Goal: Task Accomplishment & Management: Complete application form

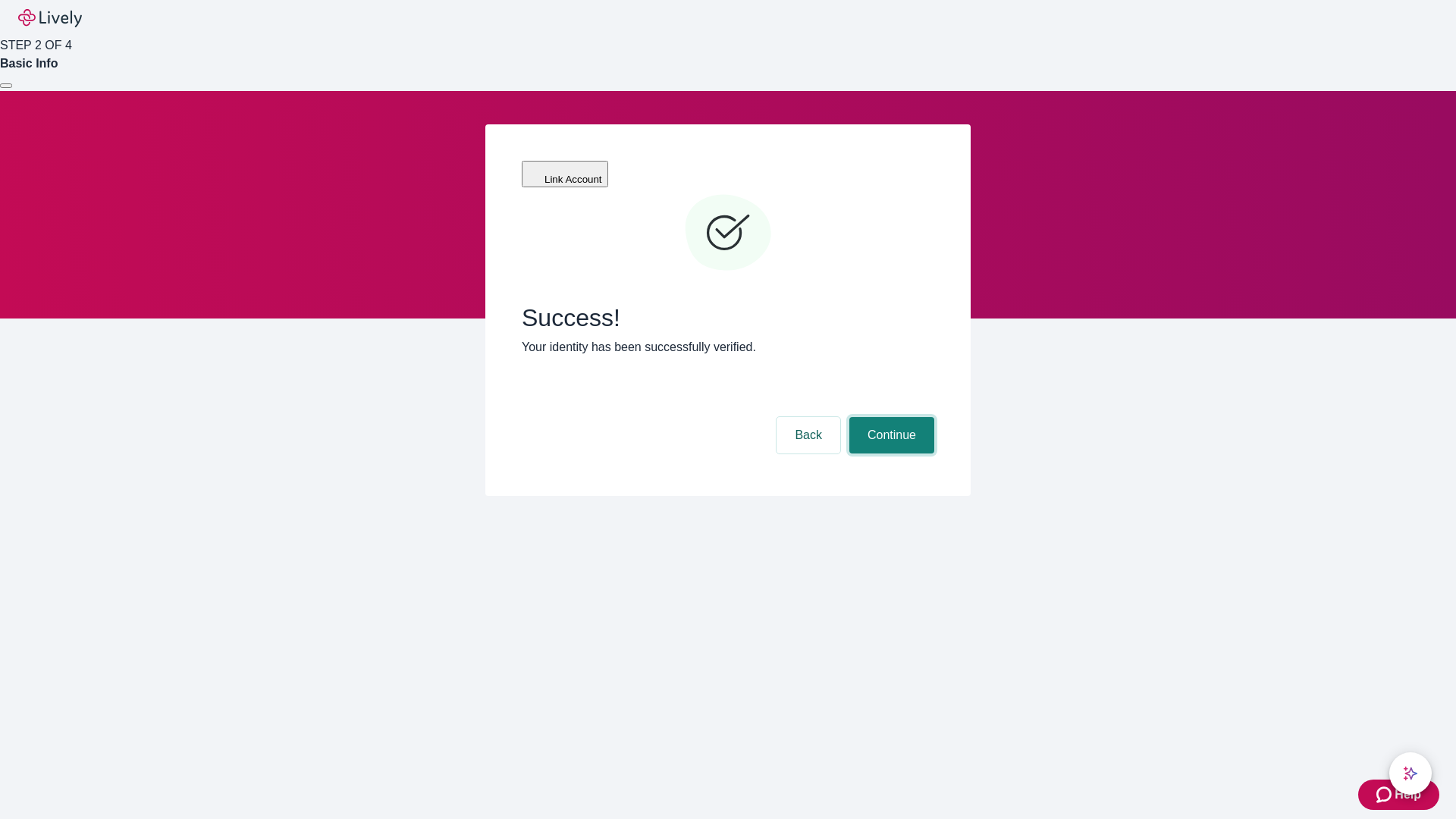
click at [890, 417] on button "Continue" at bounding box center [891, 435] width 85 height 37
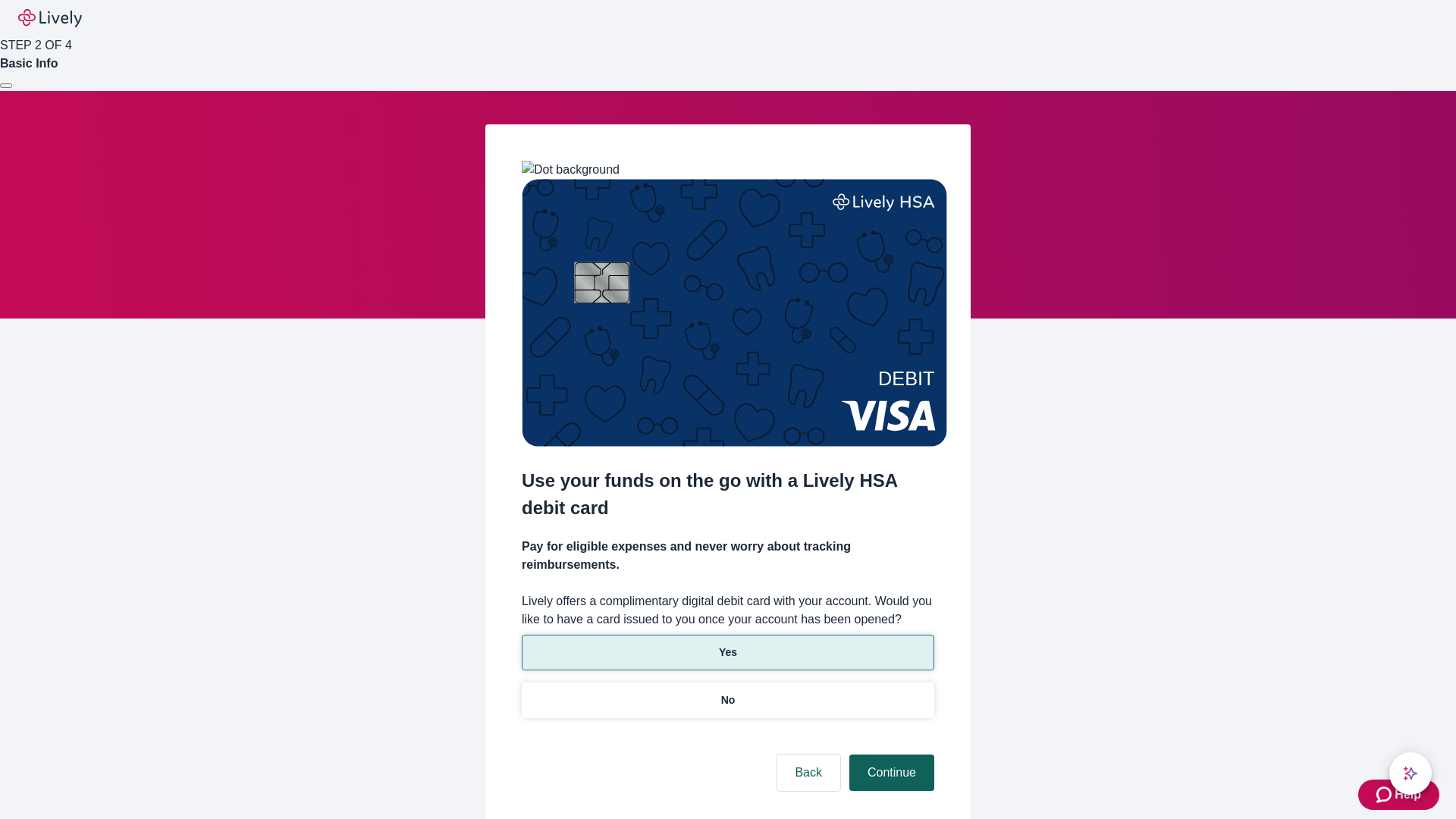
click at [727, 644] on p "Yes" at bounding box center [727, 652] width 18 height 16
click at [890, 754] on button "Continue" at bounding box center [891, 772] width 85 height 37
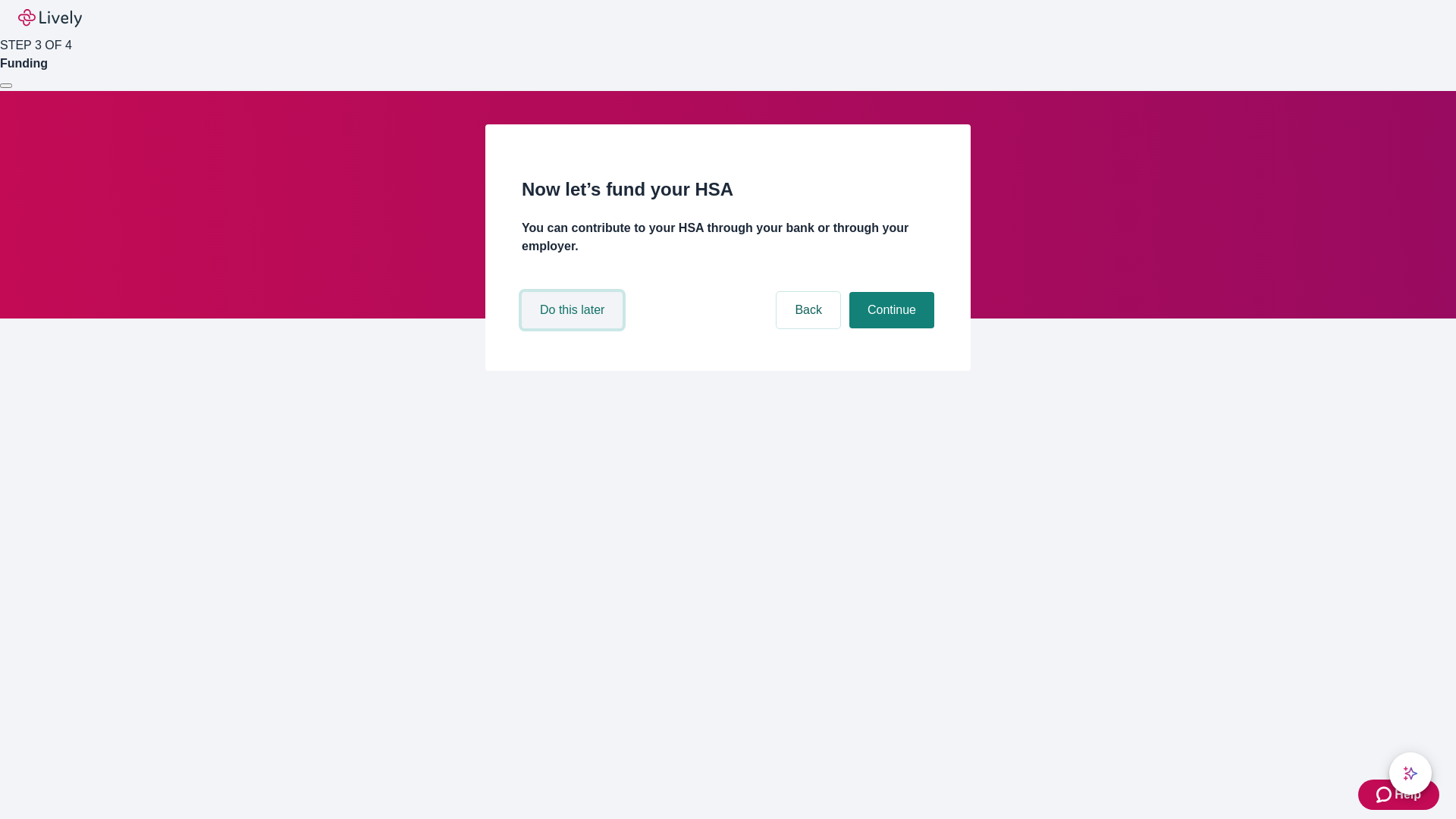
click at [574, 328] on button "Do this later" at bounding box center [572, 310] width 101 height 37
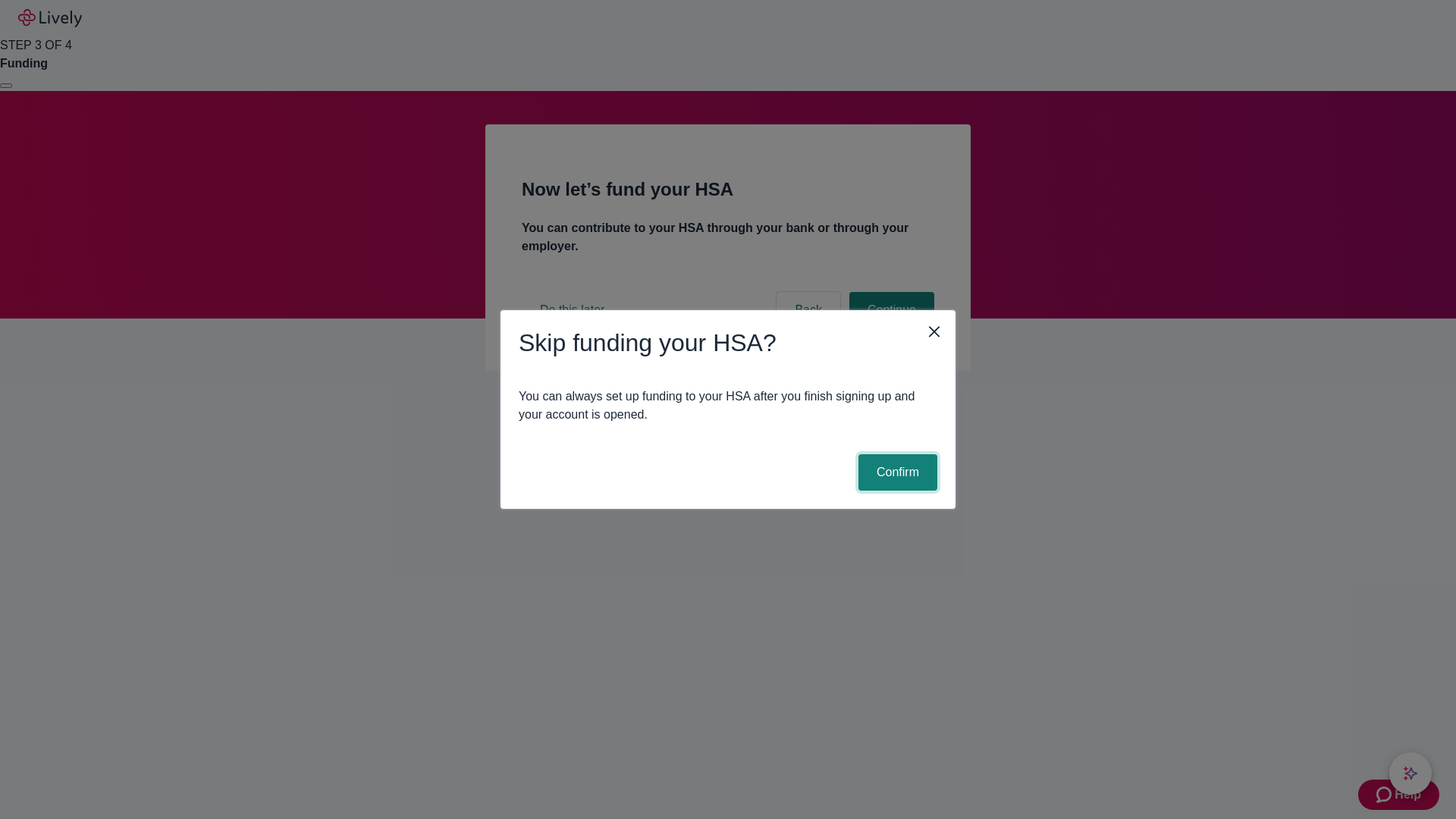
click at [896, 472] on button "Confirm" at bounding box center [898, 472] width 79 height 37
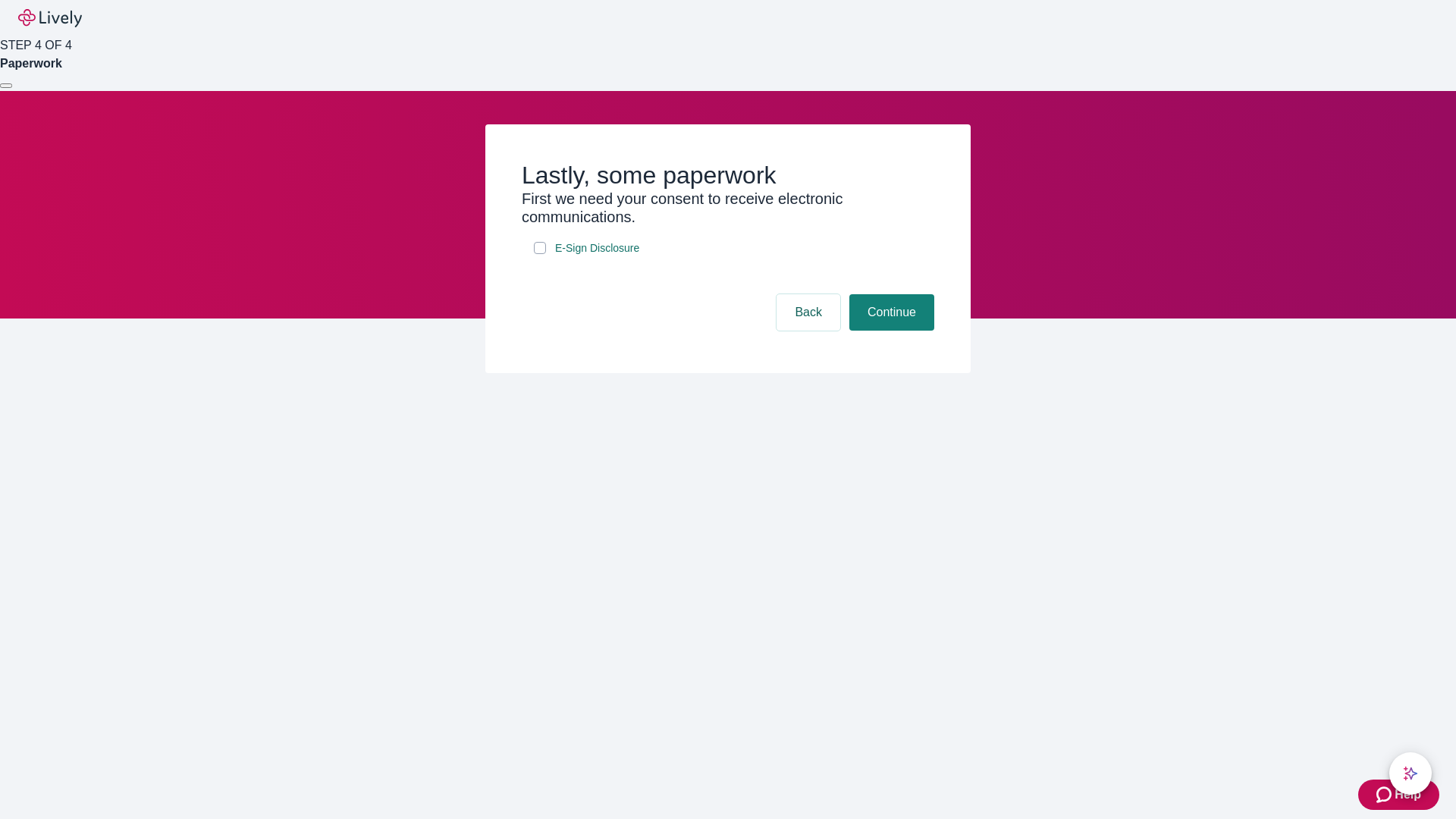
click at [540, 254] on input "E-Sign Disclosure" at bounding box center [541, 248] width 12 height 12
checkbox input "true"
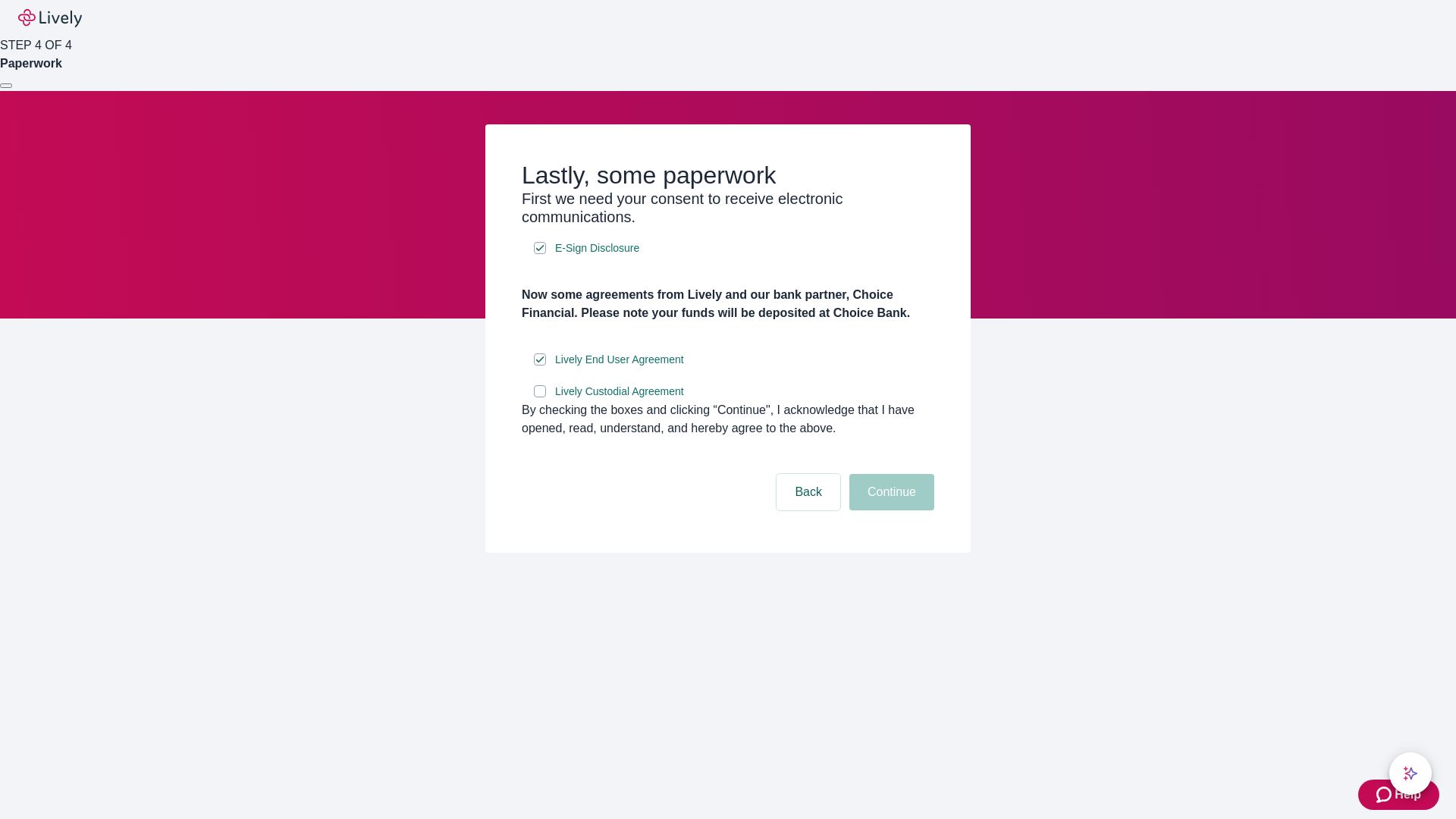
click at [540, 397] on input "Lively Custodial Agreement" at bounding box center [541, 391] width 12 height 12
checkbox input "true"
click at [890, 510] on button "Continue" at bounding box center [891, 492] width 85 height 37
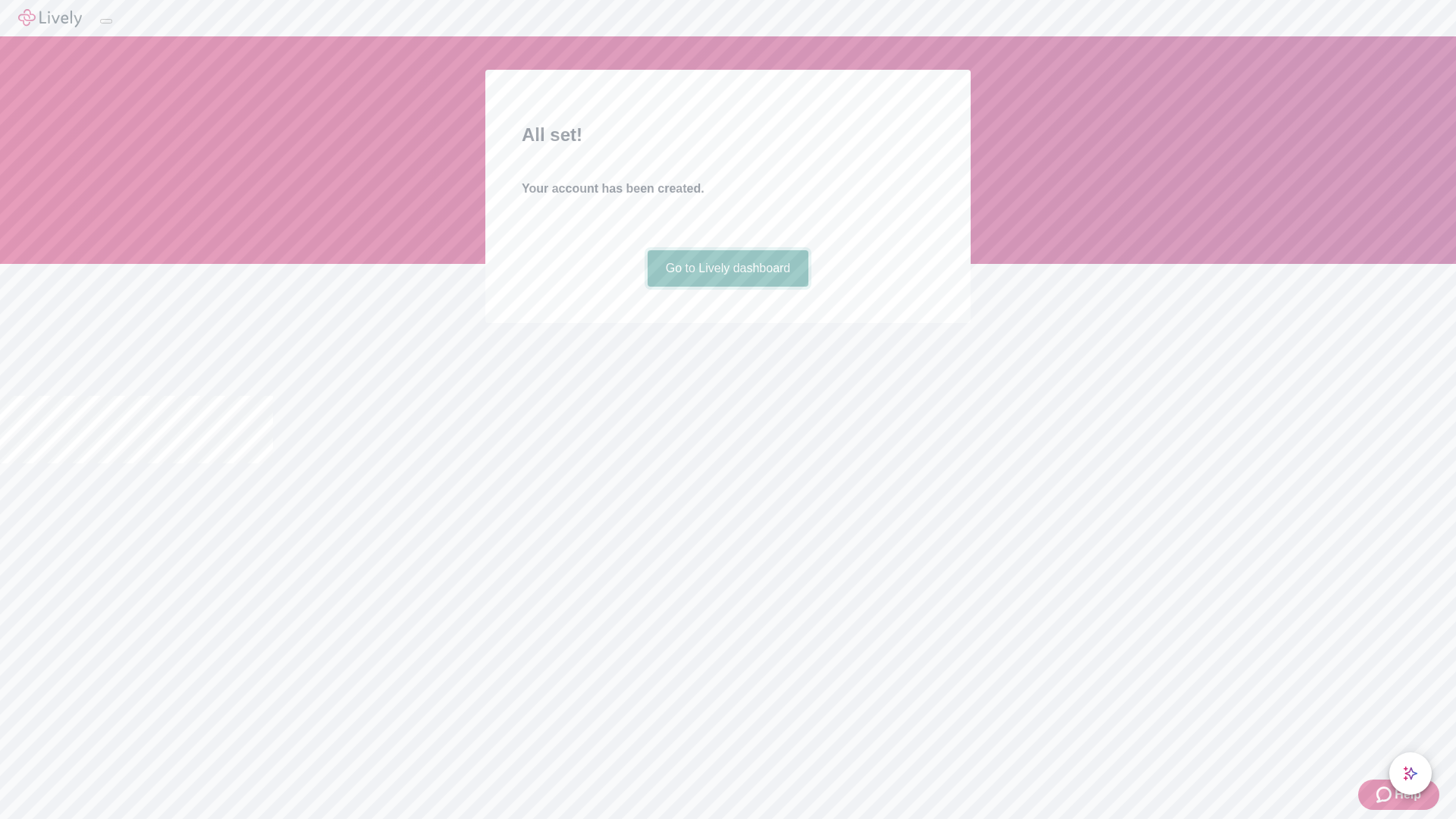
click at [727, 287] on link "Go to Lively dashboard" at bounding box center [728, 268] width 162 height 37
